Goal: Task Accomplishment & Management: Use online tool/utility

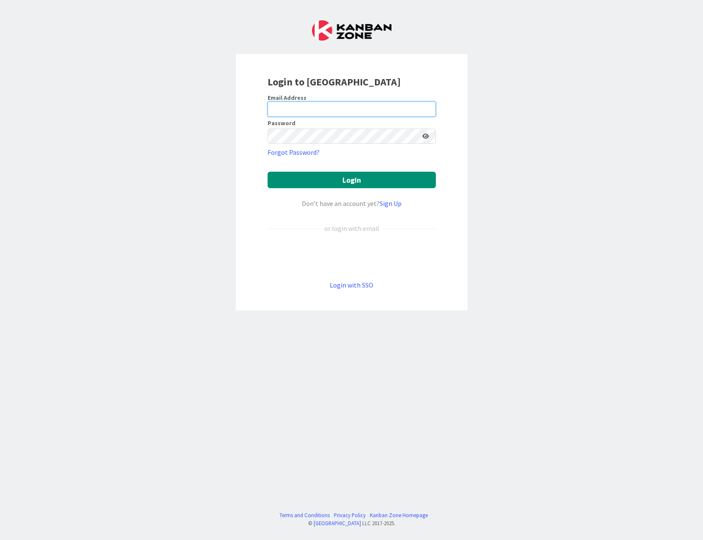
click at [292, 112] on input "email" at bounding box center [352, 108] width 168 height 15
type input "[EMAIL_ADDRESS][DOMAIN_NAME]"
click at [268, 172] on button "Login" at bounding box center [352, 180] width 168 height 16
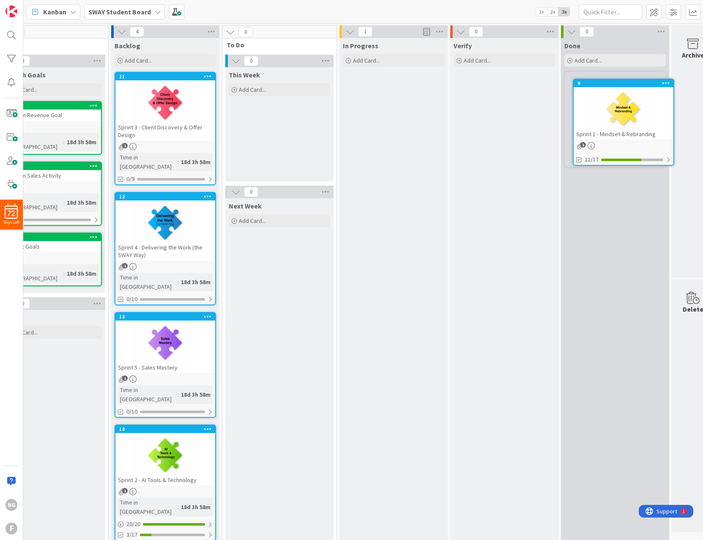
scroll to position [0, 53]
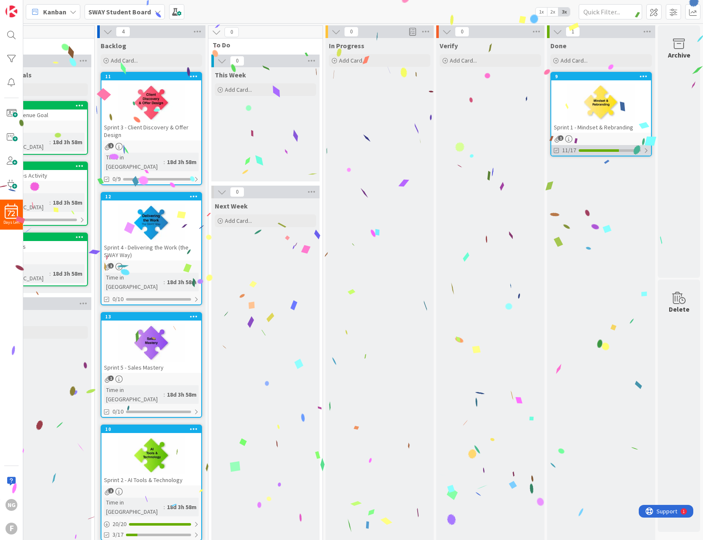
click at [633, 151] on div at bounding box center [610, 150] width 62 height 3
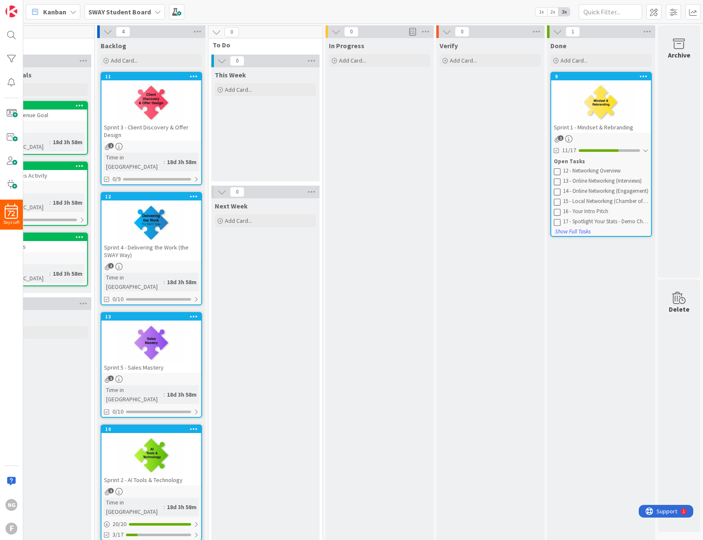
click at [554, 170] on icon at bounding box center [557, 171] width 7 height 7
click at [554, 173] on icon at bounding box center [557, 171] width 7 height 7
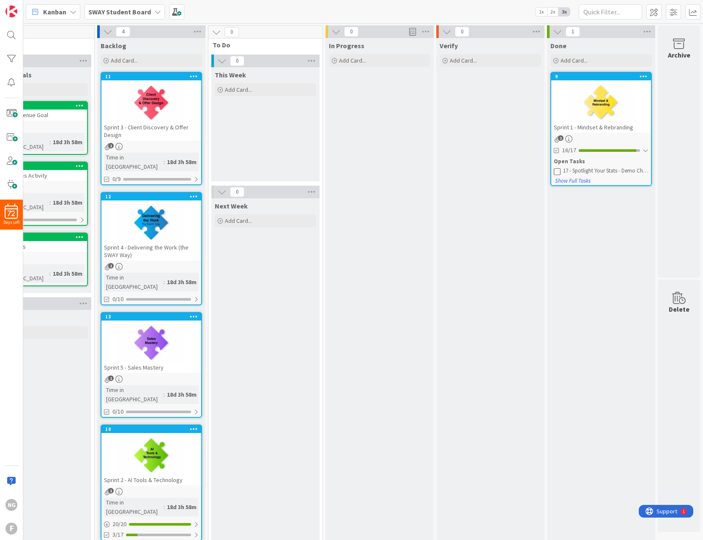
click at [554, 172] on icon at bounding box center [557, 171] width 7 height 7
click at [593, 223] on div "Done Add Card... 9 Sprint 1 - Mindset & Rebranding 1 17/17" at bounding box center [601, 292] width 108 height 509
click at [460, 204] on div "Verify Add Card..." at bounding box center [490, 292] width 108 height 509
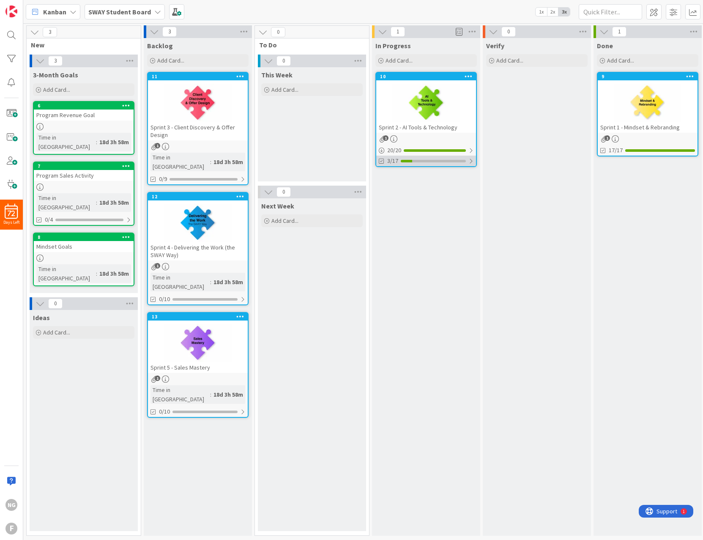
click at [409, 157] on div "3/17" at bounding box center [426, 161] width 100 height 11
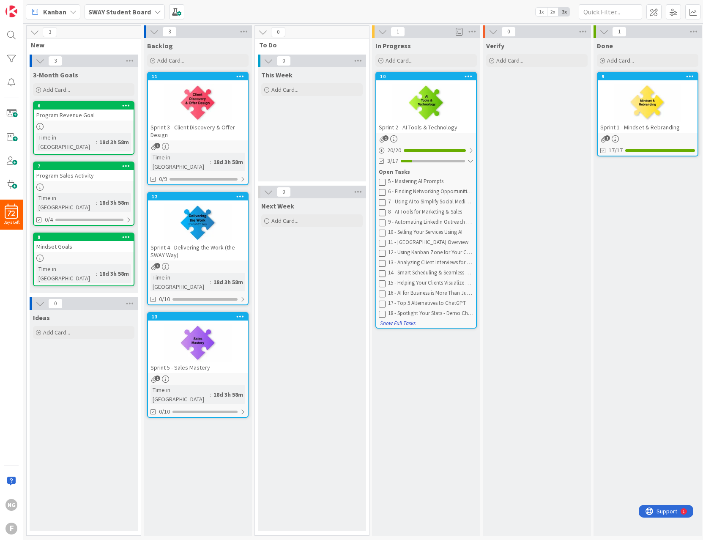
click at [396, 324] on button "Show Full Tasks" at bounding box center [398, 323] width 36 height 9
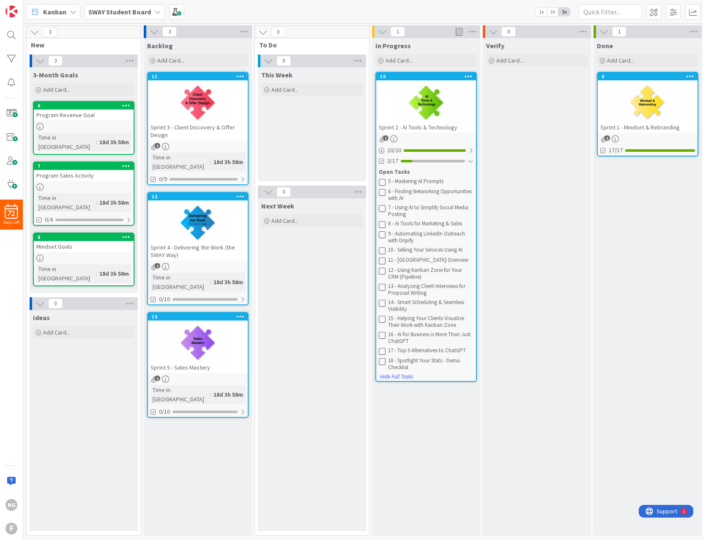
click at [431, 90] on div at bounding box center [426, 103] width 100 height 38
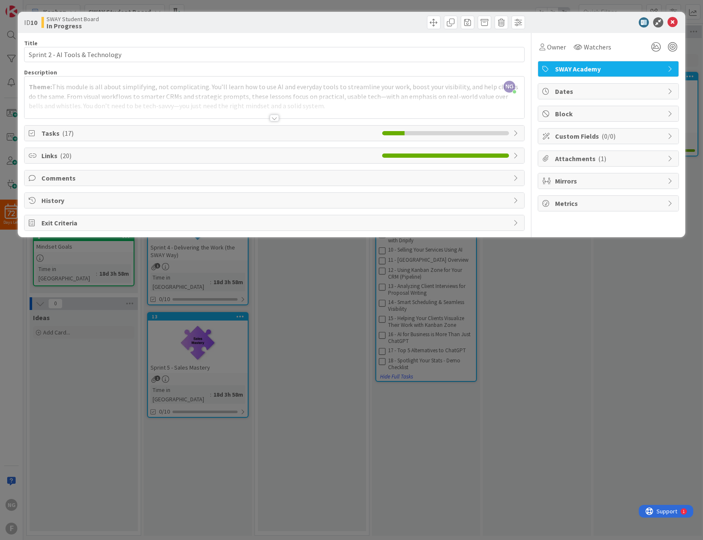
click at [463, 131] on li at bounding box center [461, 133] width 8 height 4
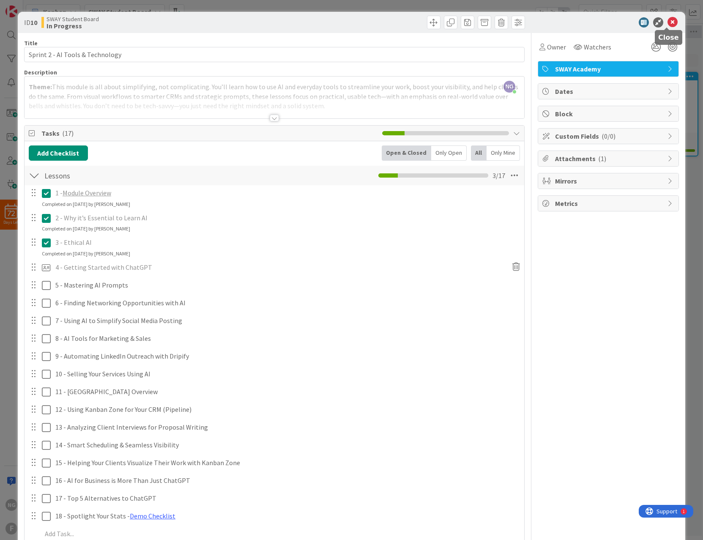
click at [668, 23] on icon at bounding box center [673, 22] width 10 height 10
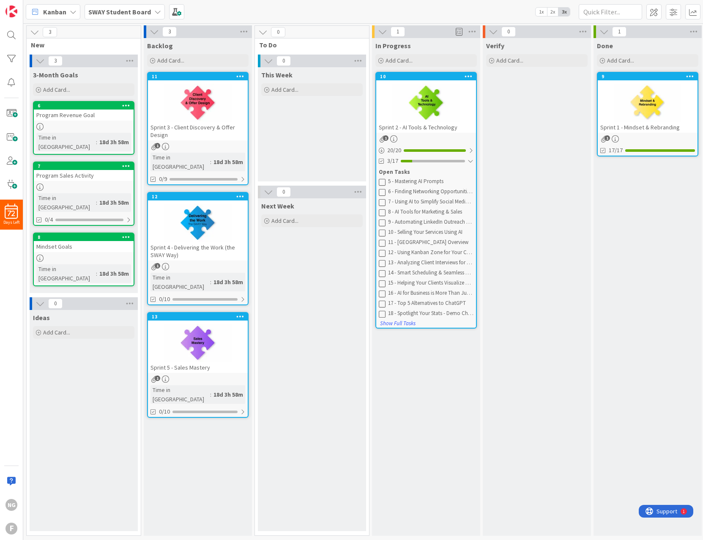
click at [553, 14] on span "2x" at bounding box center [552, 12] width 11 height 8
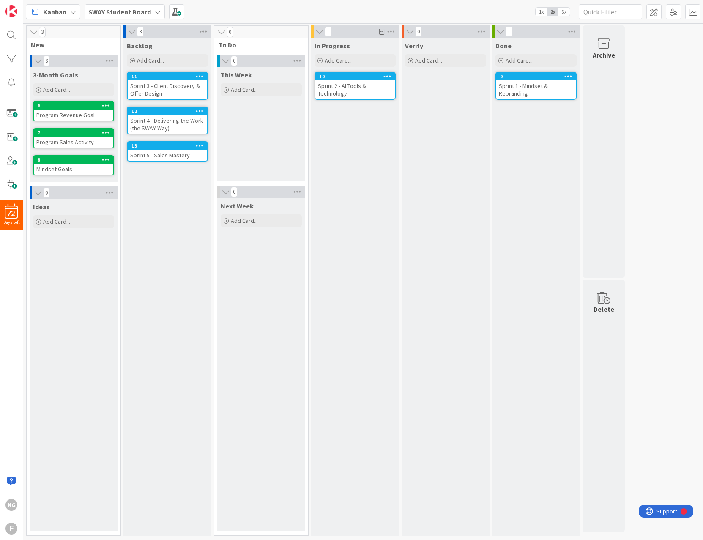
click at [542, 13] on span "1x" at bounding box center [541, 12] width 11 height 8
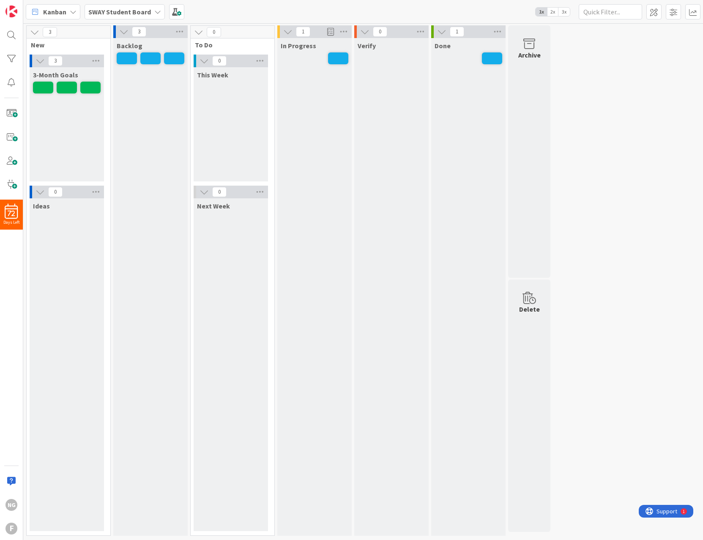
click at [566, 12] on span "3x" at bounding box center [564, 12] width 11 height 8
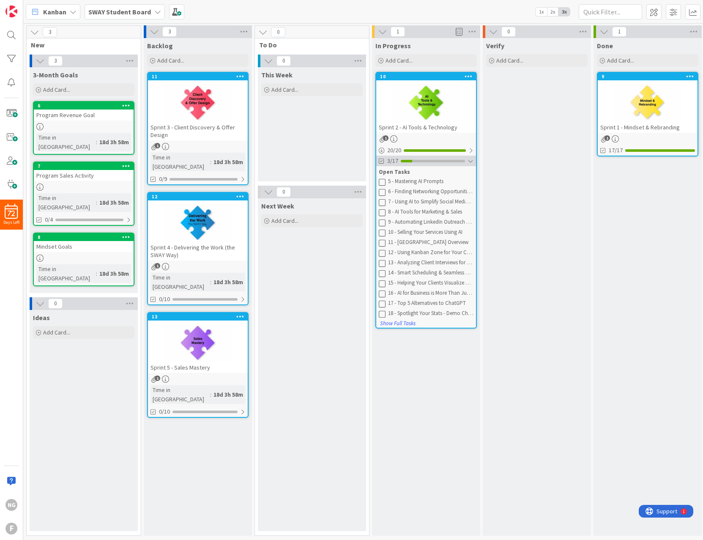
click at [401, 160] on div at bounding box center [406, 161] width 11 height 3
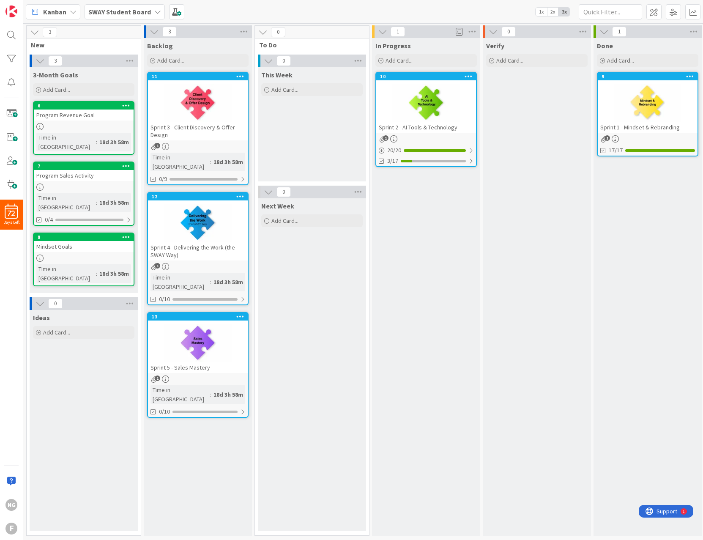
click at [400, 107] on div at bounding box center [426, 103] width 100 height 38
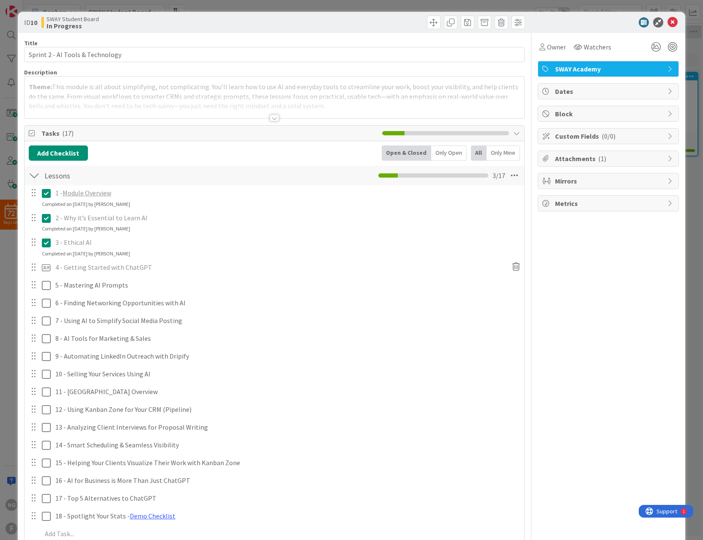
click at [45, 246] on icon at bounding box center [46, 243] width 9 height 10
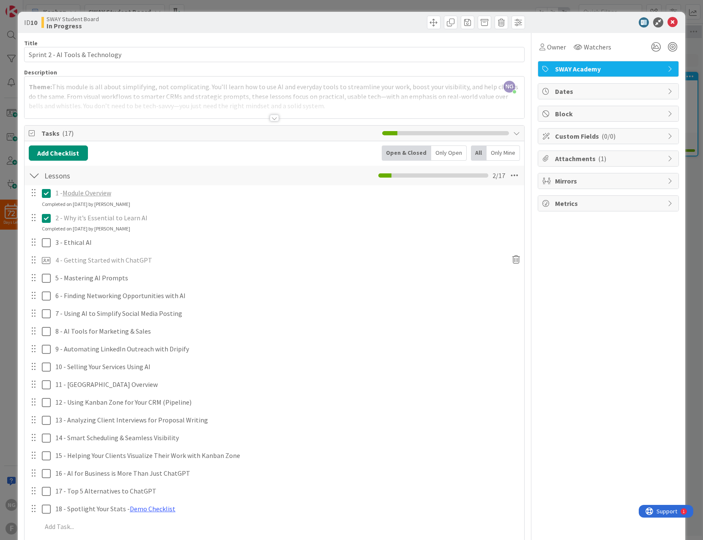
click at [46, 221] on icon at bounding box center [46, 218] width 9 height 10
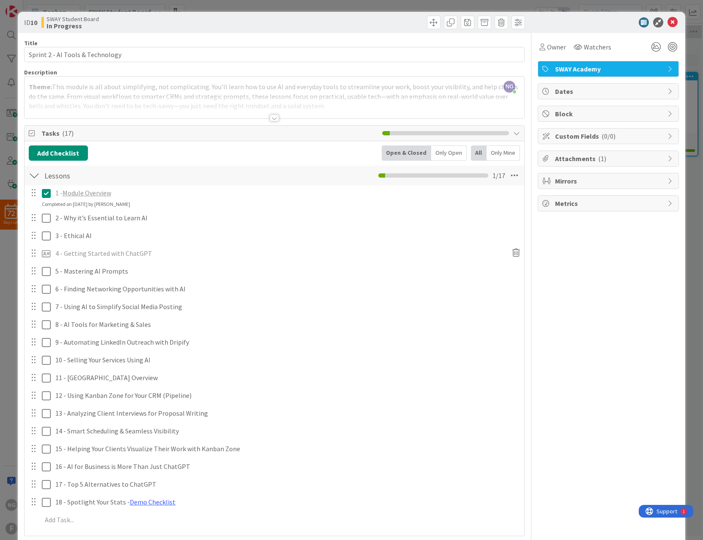
click at [48, 192] on icon at bounding box center [46, 193] width 9 height 10
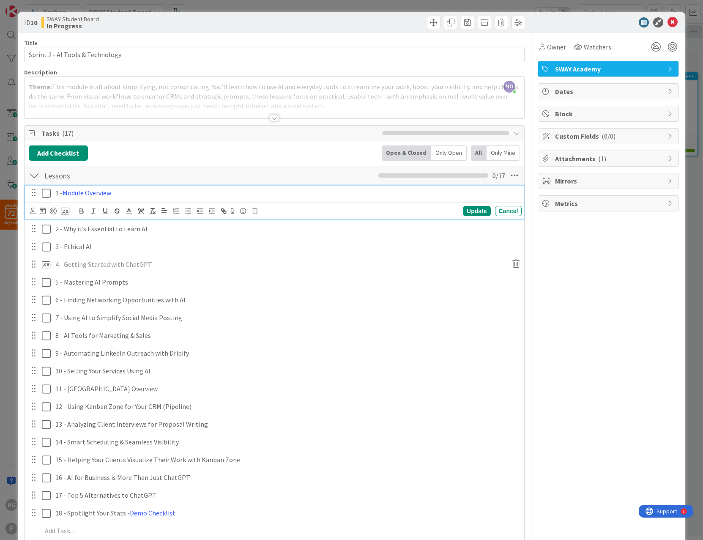
click at [48, 192] on icon at bounding box center [46, 193] width 9 height 10
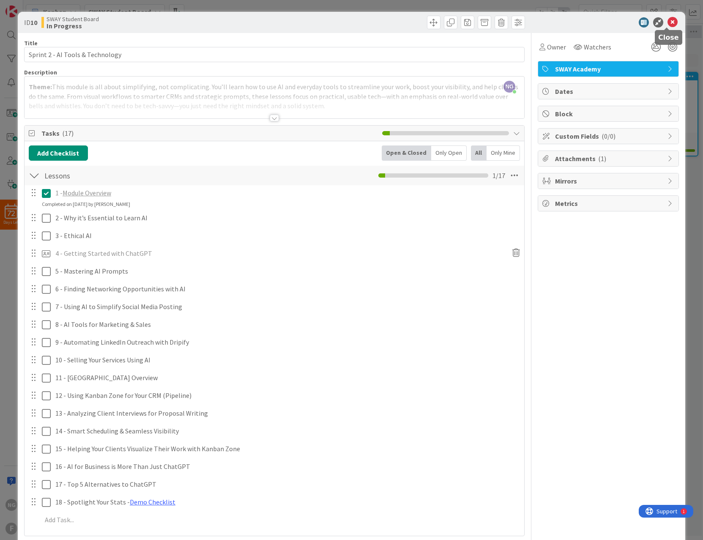
click at [668, 23] on icon at bounding box center [673, 22] width 10 height 10
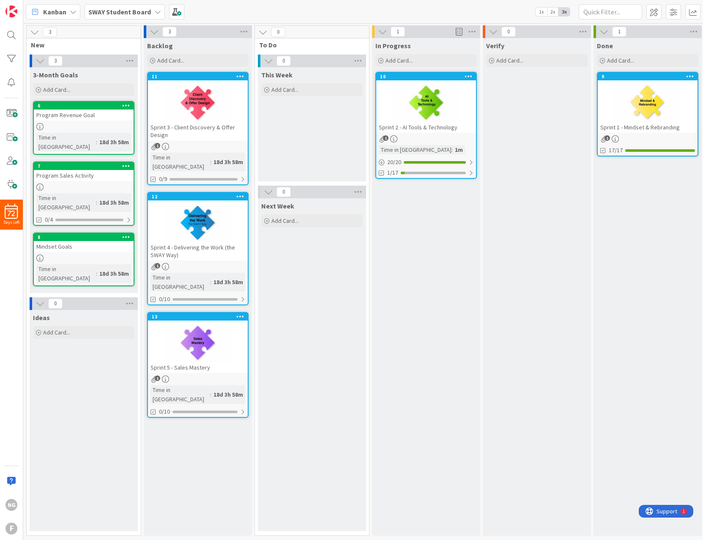
click at [553, 137] on div "Verify Add Card..." at bounding box center [537, 287] width 108 height 498
